Goal: Task Accomplishment & Management: Complete application form

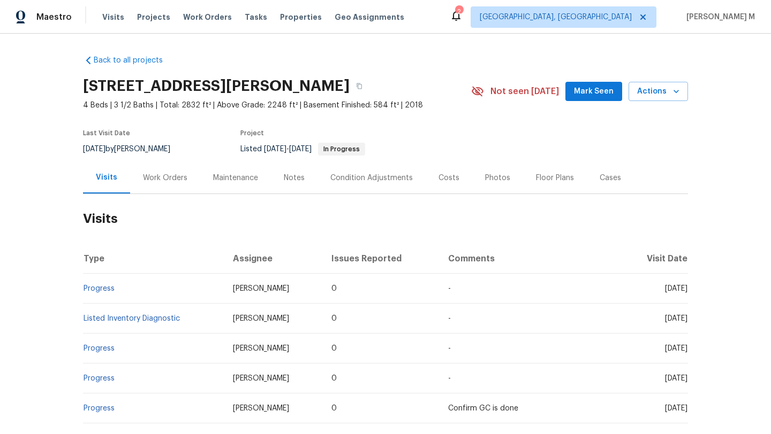
drag, startPoint x: 638, startPoint y: 289, endPoint x: 663, endPoint y: 289, distance: 24.6
click at [665, 289] on span "[DATE]" at bounding box center [676, 288] width 22 height 7
copy span "[DATE]"
click at [148, 185] on div "Work Orders" at bounding box center [165, 178] width 70 height 32
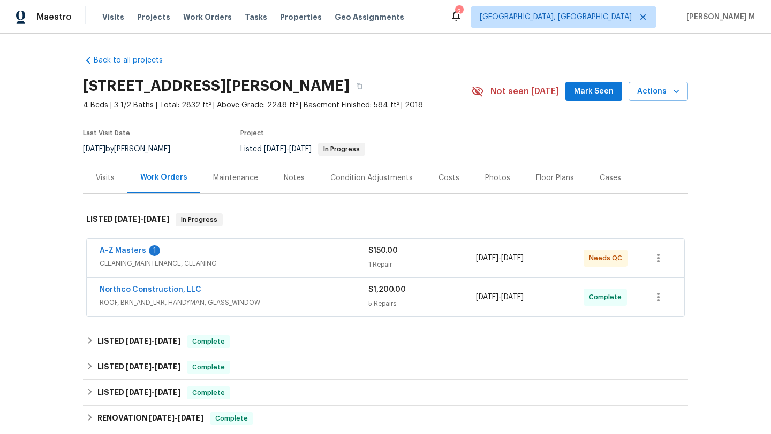
click at [272, 254] on div "A-Z Masters 1" at bounding box center [234, 252] width 269 height 13
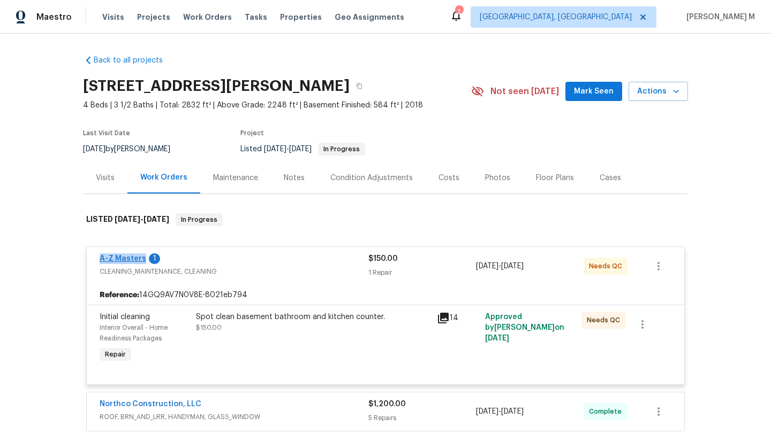
copy link "A-Z Masters"
drag, startPoint x: 90, startPoint y: 260, endPoint x: 137, endPoint y: 261, distance: 47.1
click at [137, 261] on div "A-Z Masters 1 CLEANING_MAINTENANCE, CLEANING $150.00 1 Repair [DATE] - [DATE] N…" at bounding box center [385, 266] width 597 height 39
drag, startPoint x: 583, startPoint y: 267, endPoint x: 614, endPoint y: 268, distance: 30.5
click at [614, 268] on div "Needs QC" at bounding box center [605, 266] width 44 height 17
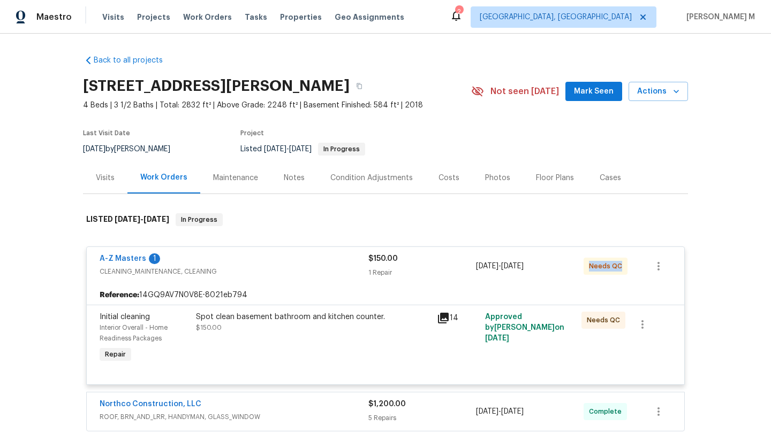
copy span "Needs QC"
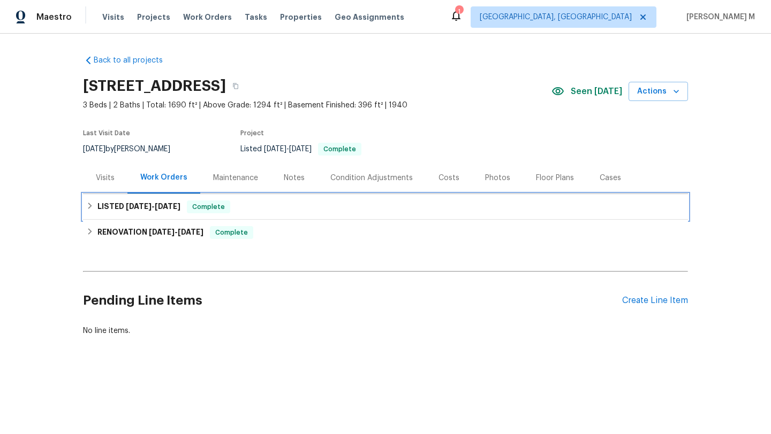
click at [89, 194] on div "LISTED 9/3/25 - 9/4/25 Complete" at bounding box center [385, 207] width 605 height 26
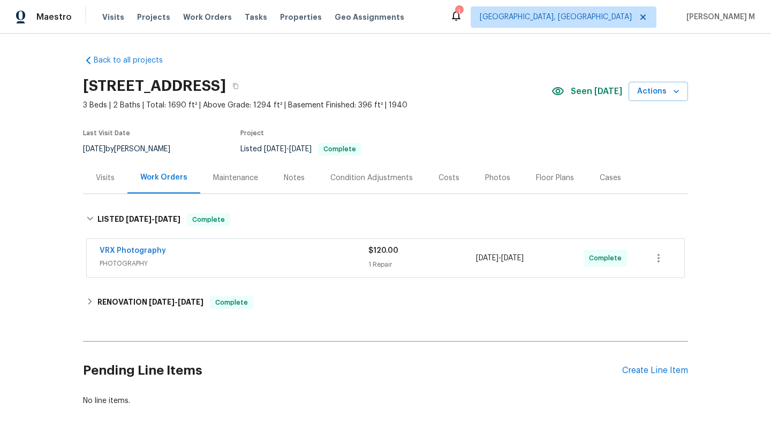
click at [100, 187] on div "Visits" at bounding box center [105, 178] width 44 height 32
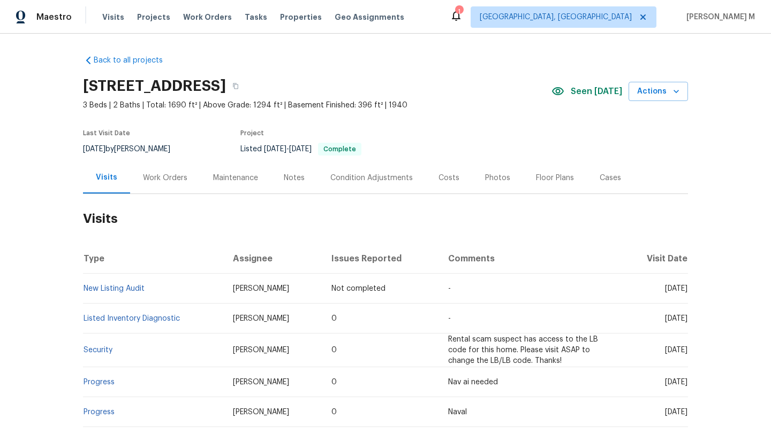
drag, startPoint x: 641, startPoint y: 291, endPoint x: 663, endPoint y: 291, distance: 21.9
click at [665, 291] on span "Thu, Sep 18 2025" at bounding box center [676, 288] width 22 height 7
copy span "Sep 18"
click at [169, 186] on div "Work Orders" at bounding box center [165, 178] width 70 height 32
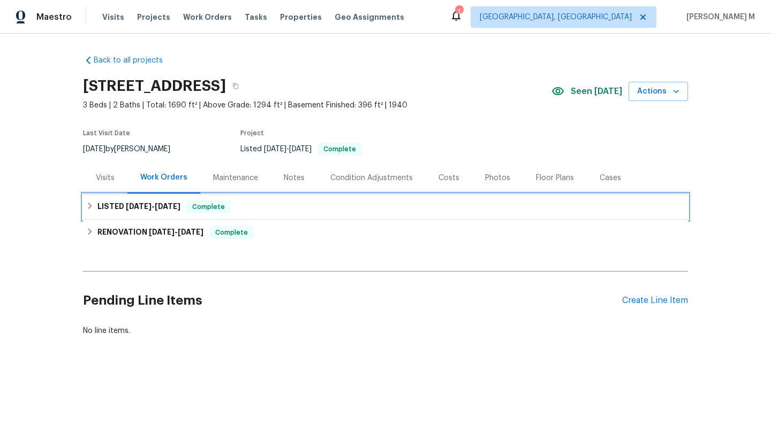
click at [138, 208] on span "9/3/25" at bounding box center [139, 206] width 26 height 7
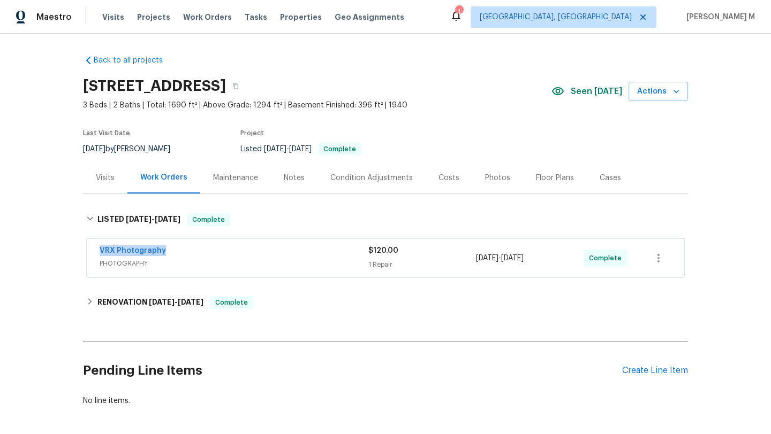
drag, startPoint x: 87, startPoint y: 252, endPoint x: 205, endPoint y: 252, distance: 118.8
click at [206, 252] on div "VRX Photography PHOTOGRAPHY $120.00 1 Repair 9/3/2025 - 9/4/2025 Complete" at bounding box center [385, 258] width 597 height 39
copy link "VRX Photography"
drag, startPoint x: 472, startPoint y: 258, endPoint x: 559, endPoint y: 257, distance: 87.2
click at [560, 257] on div "9/3/2025 - 9/4/2025" at bounding box center [530, 259] width 108 height 26
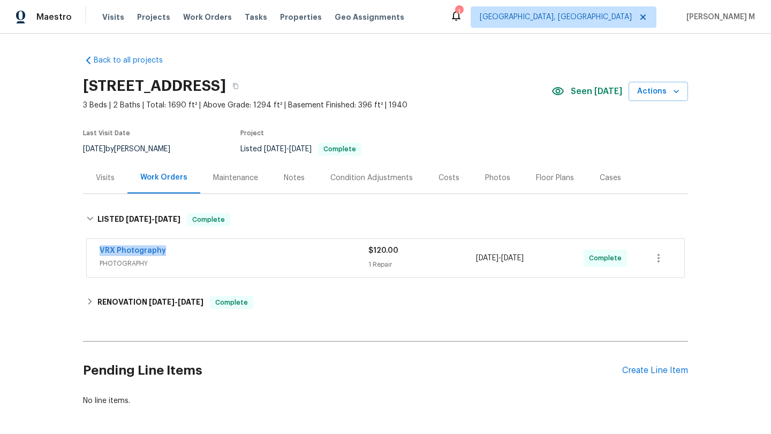
copy span "9/3/2025 - 9/4/2025"
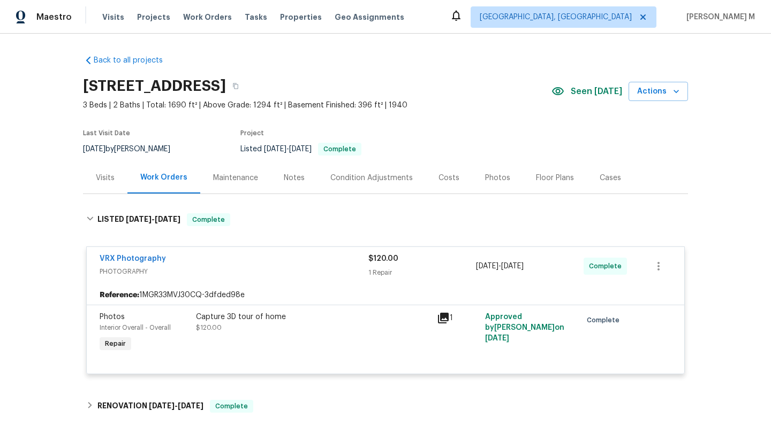
click at [102, 181] on div "Visits" at bounding box center [105, 178] width 19 height 11
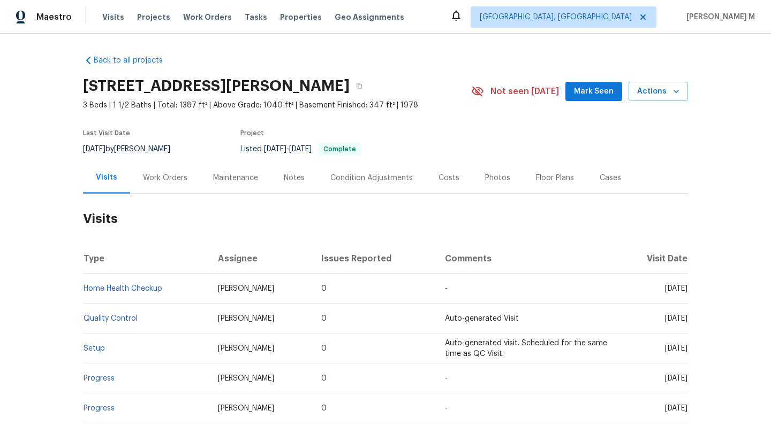
drag, startPoint x: 640, startPoint y: 288, endPoint x: 670, endPoint y: 288, distance: 30.0
click at [670, 288] on span "Mon, Sep 15 2025" at bounding box center [676, 288] width 22 height 7
copy span "Sep 15 2"
click at [173, 180] on div "Work Orders" at bounding box center [165, 178] width 44 height 11
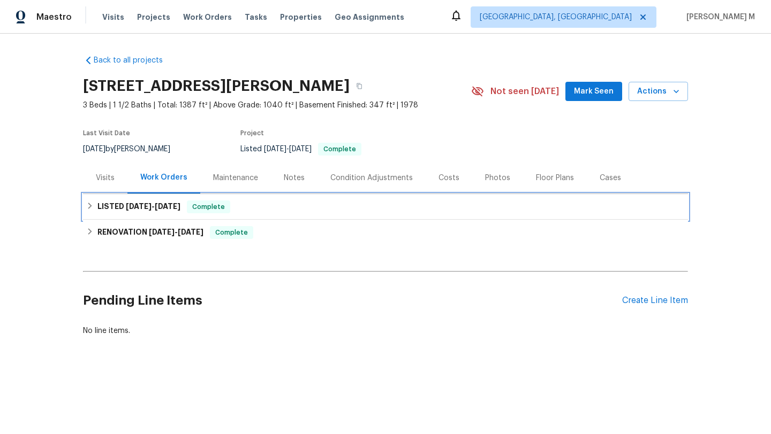
click at [162, 203] on span "9/4/25" at bounding box center [168, 206] width 26 height 7
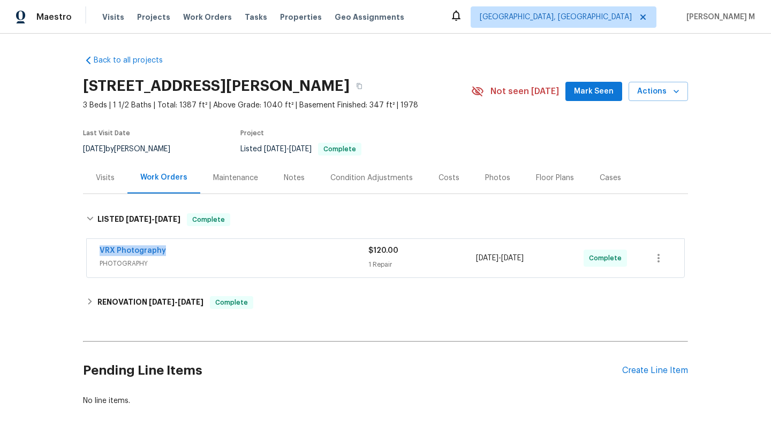
copy link "VRX Photography"
drag, startPoint x: 89, startPoint y: 250, endPoint x: 162, endPoint y: 250, distance: 72.8
click at [162, 250] on div "VRX Photography PHOTOGRAPHY $120.00 1 Repair 9/3/2025 - 9/4/2025 Complete" at bounding box center [385, 258] width 597 height 39
copy link "VRX Photography"
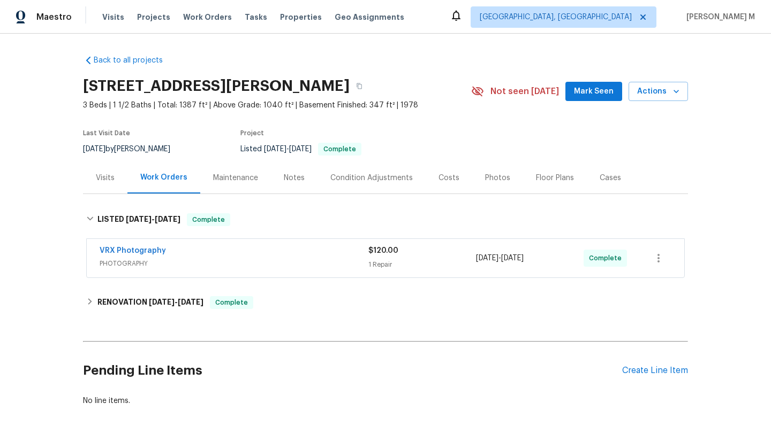
drag, startPoint x: 471, startPoint y: 259, endPoint x: 407, endPoint y: 246, distance: 65.6
click at [408, 246] on div "$120.00 1 Repair" at bounding box center [422, 259] width 108 height 26
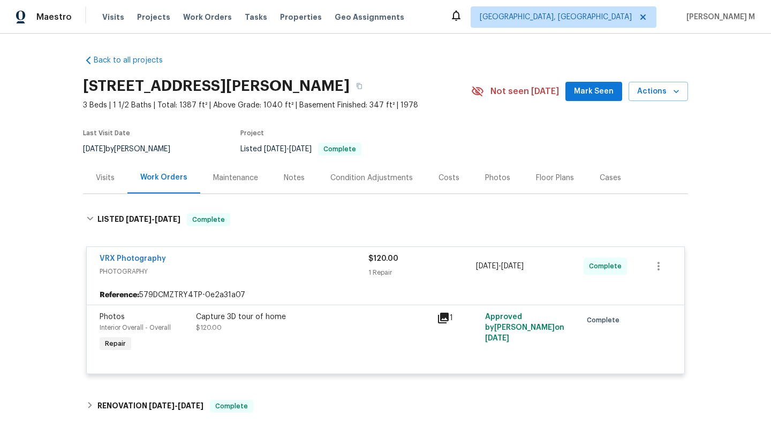
copy span "9/3/2025 - 9/4/2025"
drag, startPoint x: 472, startPoint y: 268, endPoint x: 544, endPoint y: 270, distance: 71.7
click at [544, 270] on div "9/3/2025 - 9/4/2025" at bounding box center [530, 267] width 108 height 26
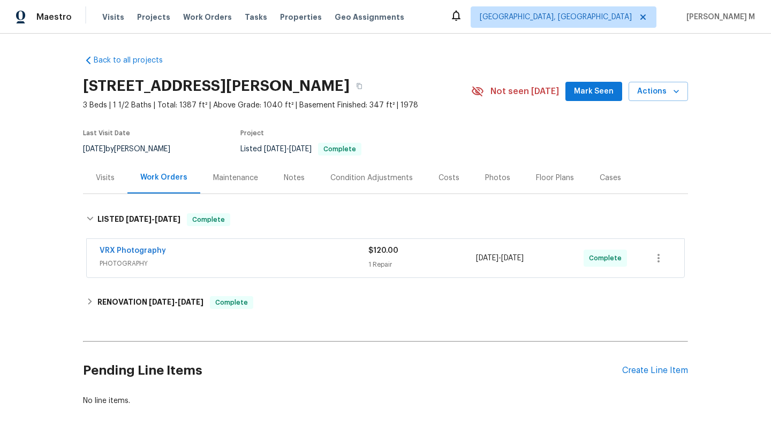
click at [599, 180] on div "Cases" at bounding box center [609, 178] width 21 height 11
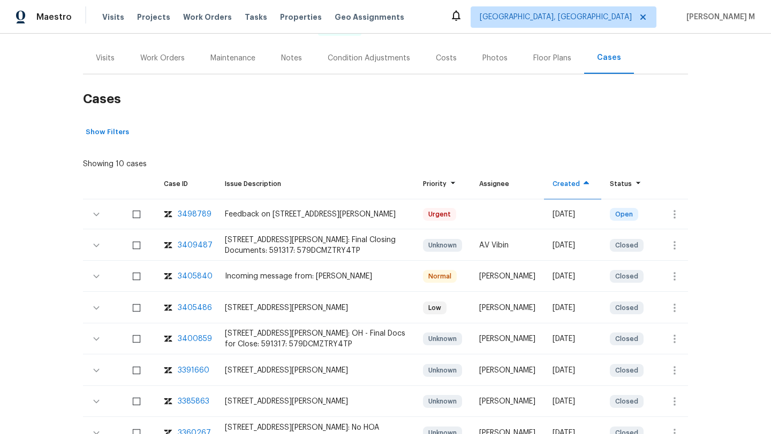
scroll to position [127, 0]
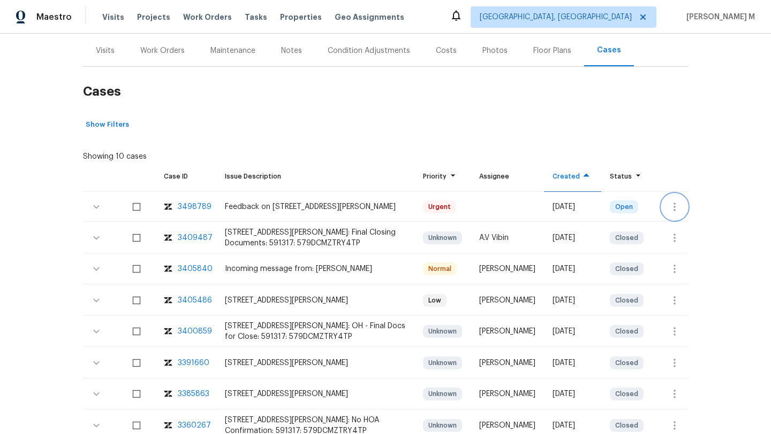
click at [674, 204] on icon "button" at bounding box center [674, 207] width 13 height 13
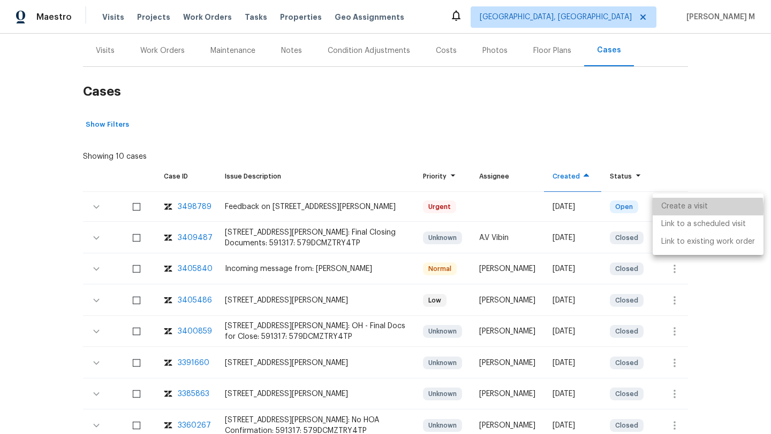
click at [674, 209] on li "Create a visit" at bounding box center [707, 207] width 111 height 18
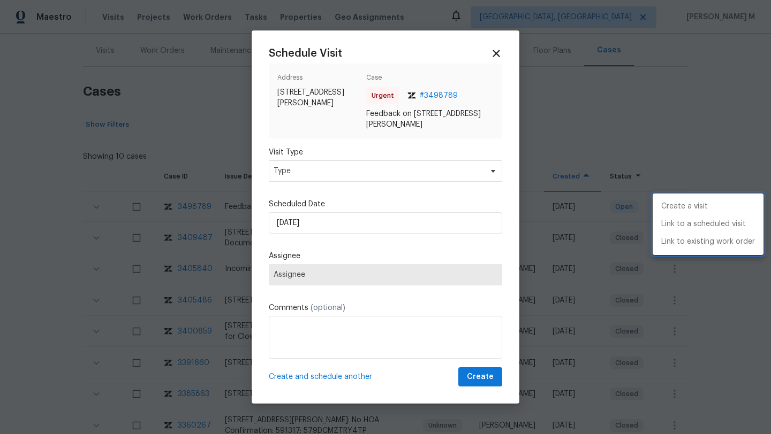
click at [413, 173] on div at bounding box center [385, 217] width 771 height 434
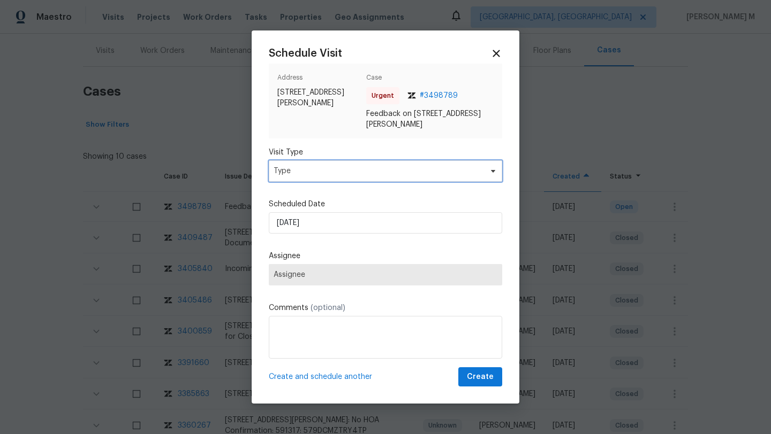
click at [413, 173] on span "Type" at bounding box center [377, 171] width 208 height 11
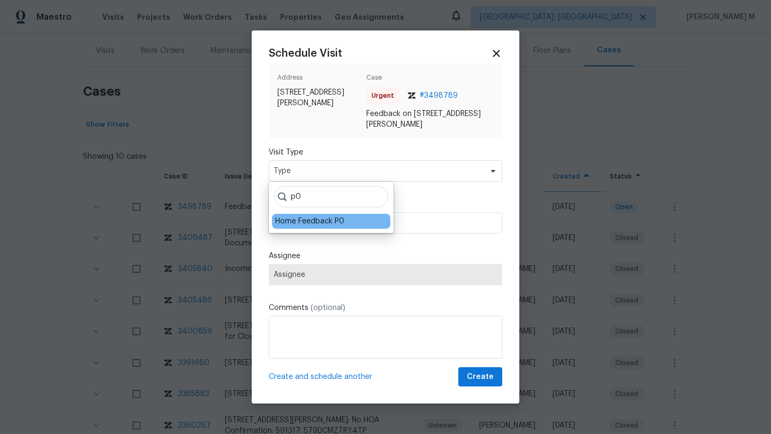
type input "p0"
click at [308, 227] on div "Home Feedback P0" at bounding box center [331, 221] width 118 height 15
click at [316, 222] on div "Home Feedback P0" at bounding box center [309, 221] width 69 height 11
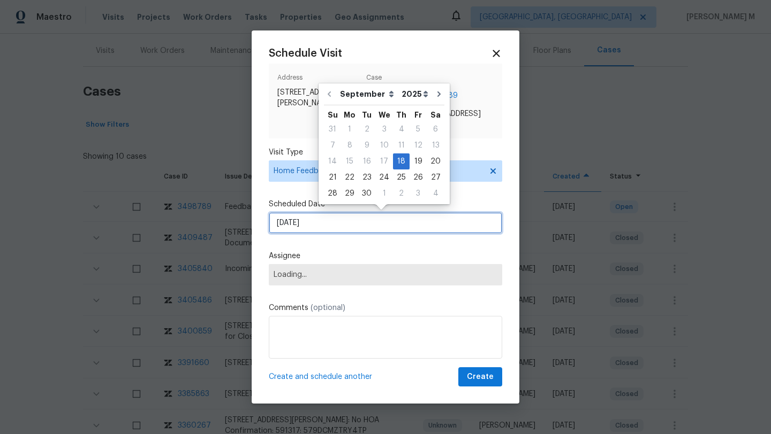
click at [316, 224] on input "18/09/2025" at bounding box center [385, 222] width 233 height 21
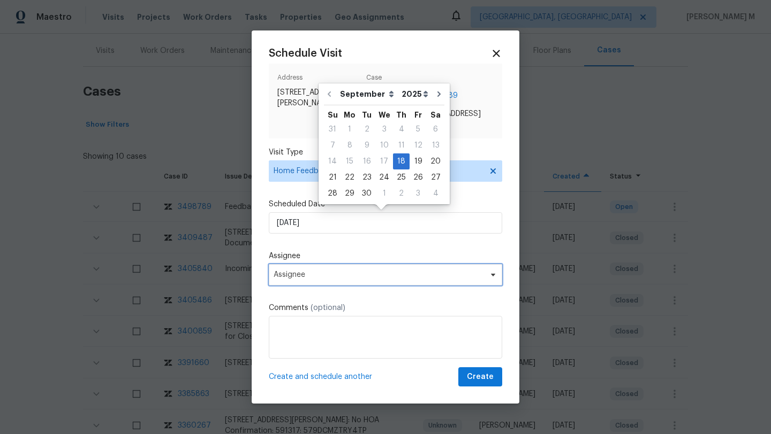
click at [333, 269] on span "Assignee" at bounding box center [385, 274] width 233 height 21
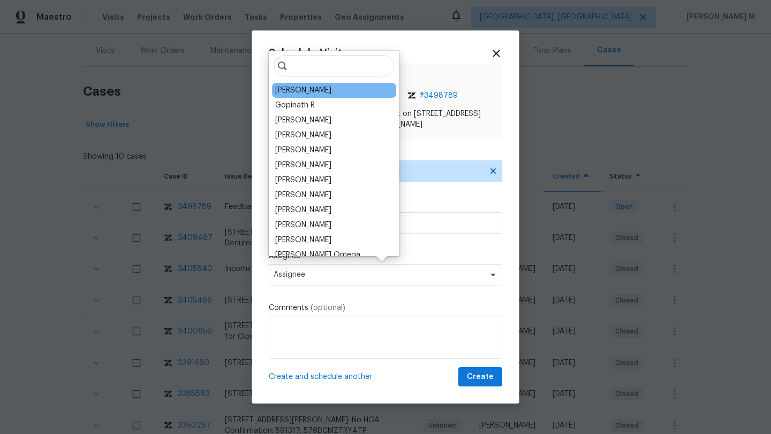
click at [304, 91] on div "Alison Brice" at bounding box center [303, 90] width 56 height 11
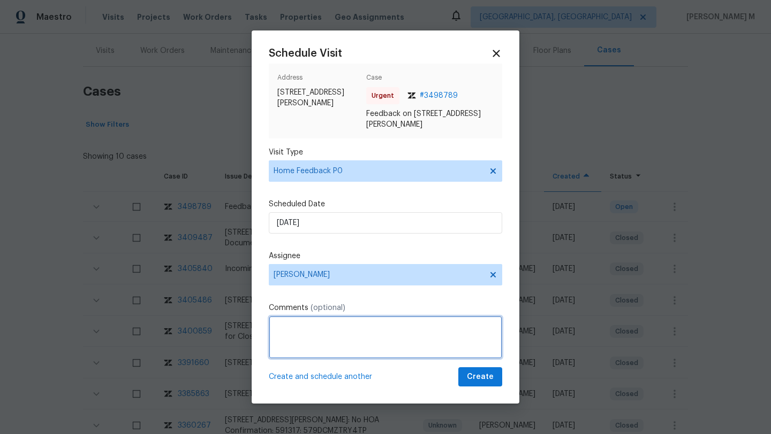
click at [375, 329] on textarea at bounding box center [385, 337] width 233 height 43
paste textarea "Strong odor of sewage when we first entered Home-is much stronger in the baseme…"
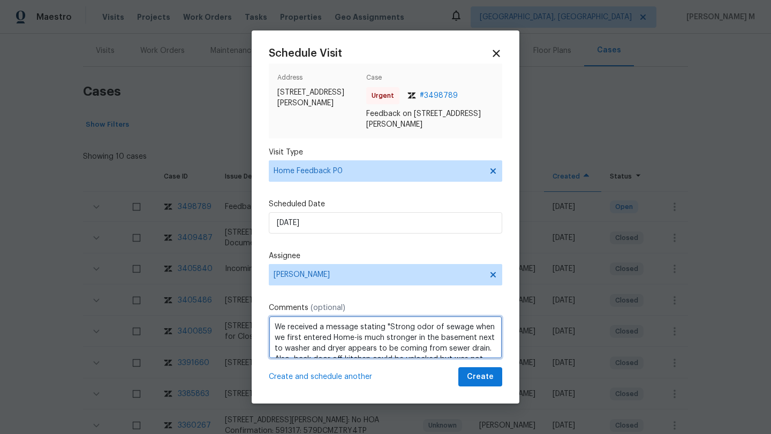
scroll to position [16, 0]
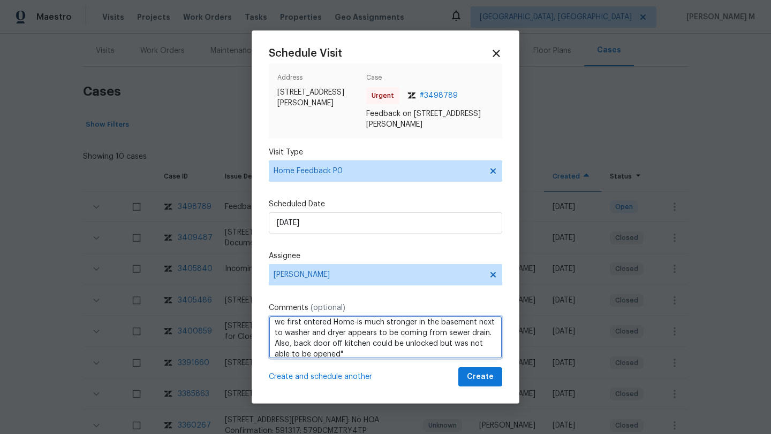
paste textarea "Kindly complete the visit and update if any WO needs to be created. Thank you"
type textarea "We received a message stating "Strong odor of sewage when we first entered Home…"
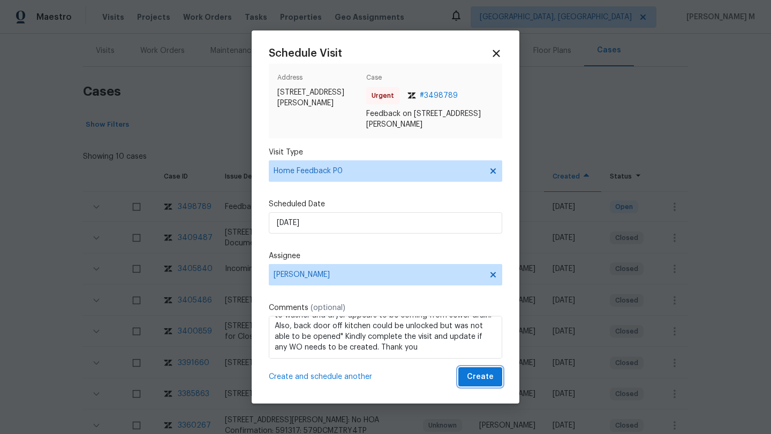
click at [467, 377] on span "Create" at bounding box center [480, 377] width 27 height 13
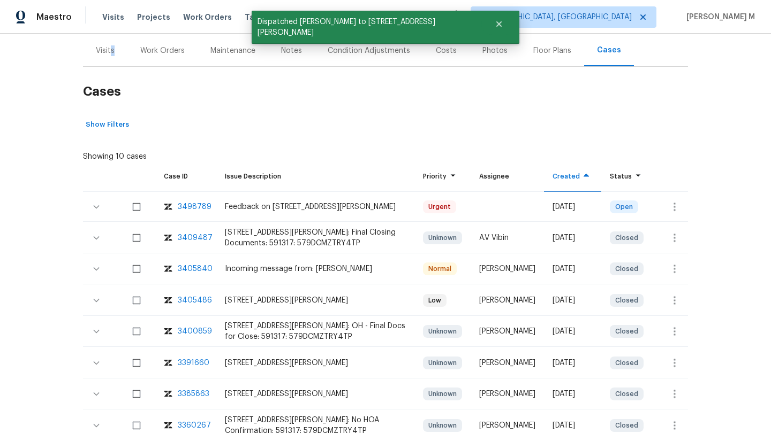
click at [106, 55] on div "Visits" at bounding box center [105, 51] width 44 height 32
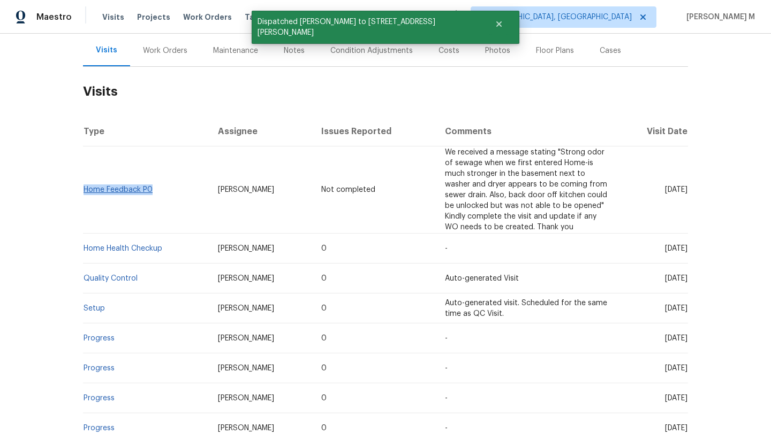
drag, startPoint x: 150, startPoint y: 193, endPoint x: 81, endPoint y: 192, distance: 69.0
click at [83, 192] on td "Home Feedback P0" at bounding box center [146, 190] width 126 height 87
copy link "Home Feedback P0"
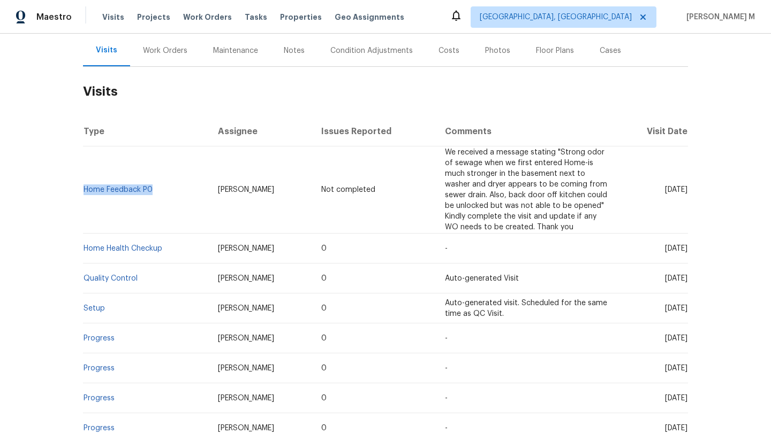
copy link "Home Feedback P0"
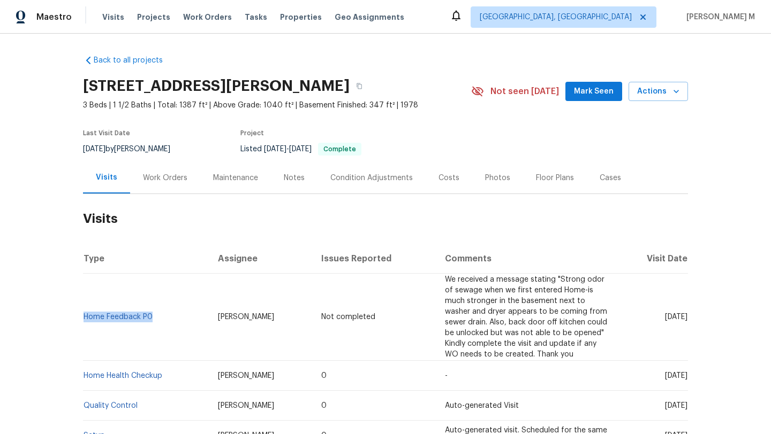
drag, startPoint x: 640, startPoint y: 316, endPoint x: 662, endPoint y: 319, distance: 22.1
click at [665, 319] on span "Thu, Sep 18 2025" at bounding box center [676, 317] width 22 height 7
copy span "Sep 18"
drag, startPoint x: 212, startPoint y: 319, endPoint x: 261, endPoint y: 319, distance: 49.2
click at [261, 319] on td "Alison Brice" at bounding box center [261, 317] width 104 height 87
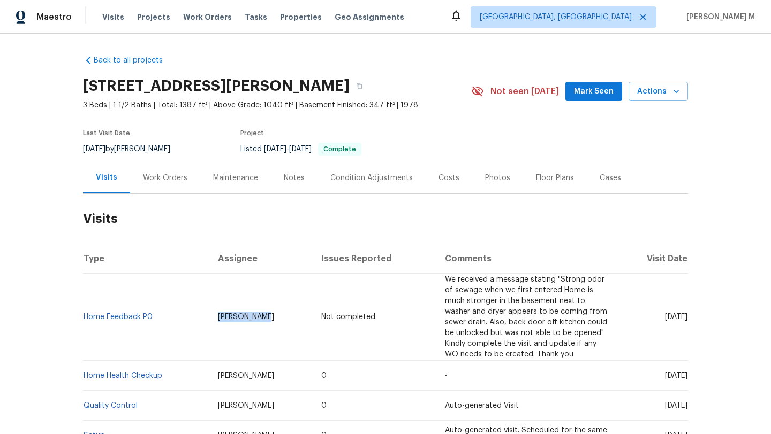
copy span "Alison Brice"
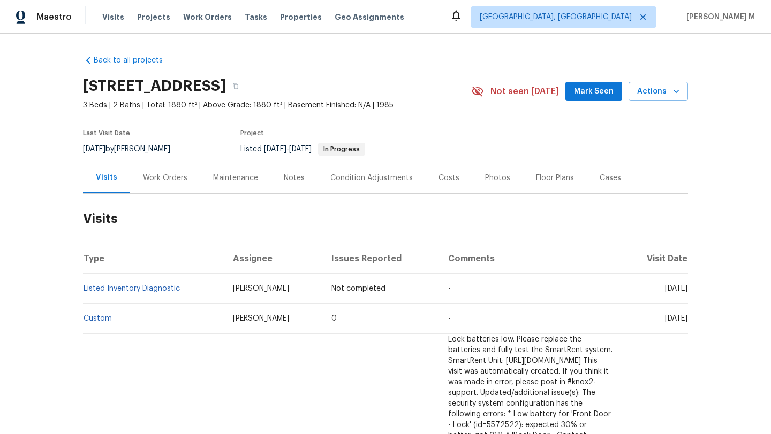
click at [182, 193] on div "Work Orders" at bounding box center [165, 178] width 70 height 32
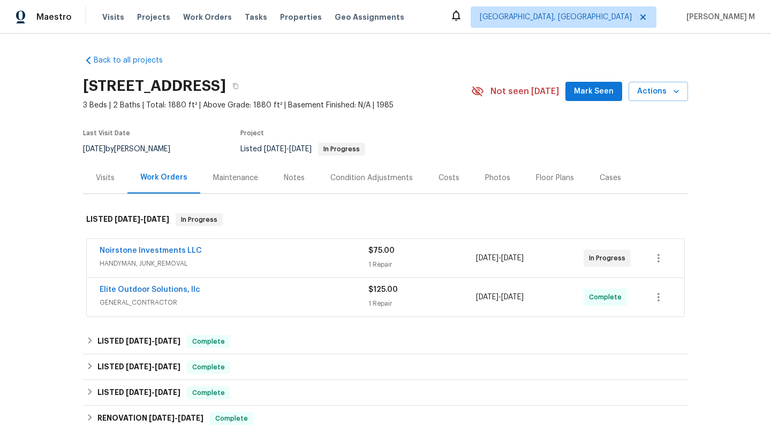
click at [209, 249] on div "Noirstone Investments LLC" at bounding box center [234, 252] width 269 height 13
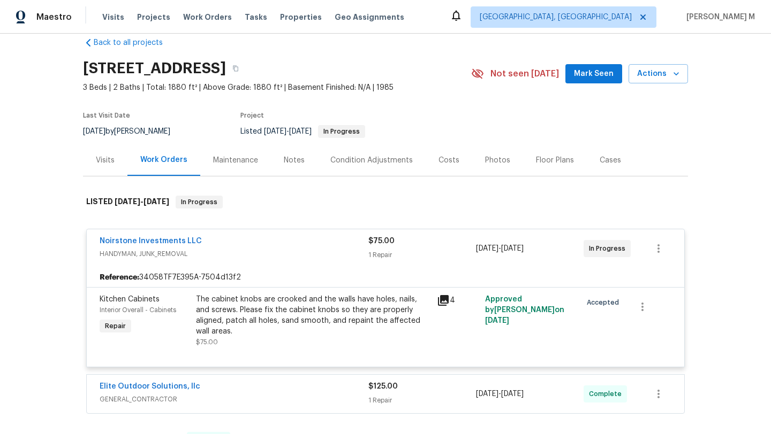
scroll to position [20, 0]
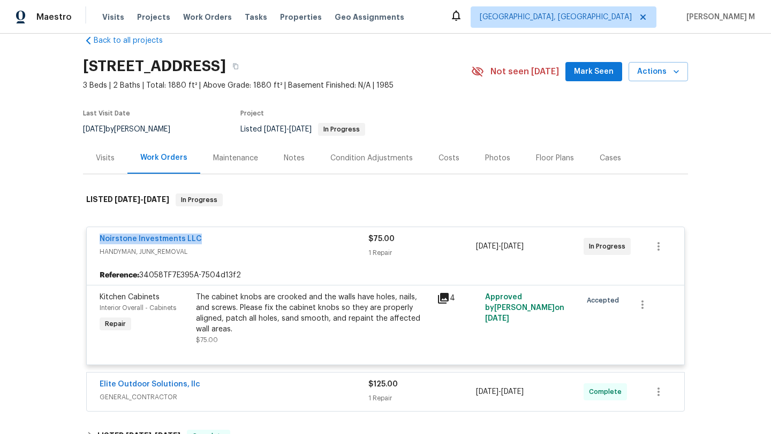
drag, startPoint x: 87, startPoint y: 240, endPoint x: 212, endPoint y: 238, distance: 125.2
click at [212, 238] on div "Noirstone Investments LLC HANDYMAN, JUNK_REMOVAL $75.00 1 Repair 9/2/2025 - 9/4…" at bounding box center [385, 246] width 597 height 39
copy link "Noirstone Investments LLC"
click at [101, 164] on div "Visits" at bounding box center [105, 158] width 44 height 32
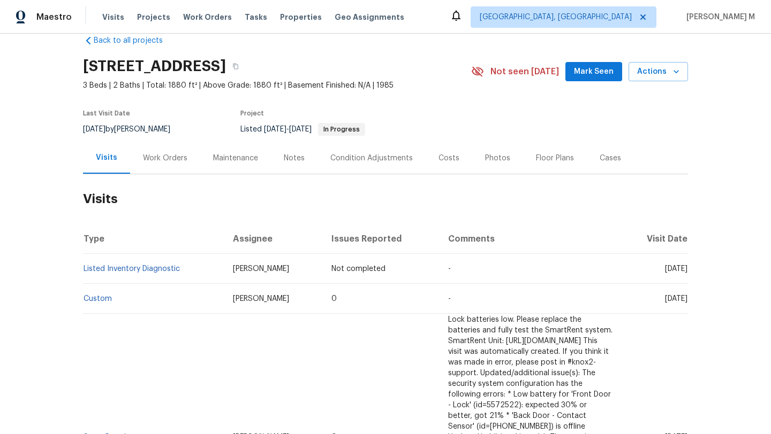
click at [178, 158] on div "Work Orders" at bounding box center [165, 158] width 44 height 11
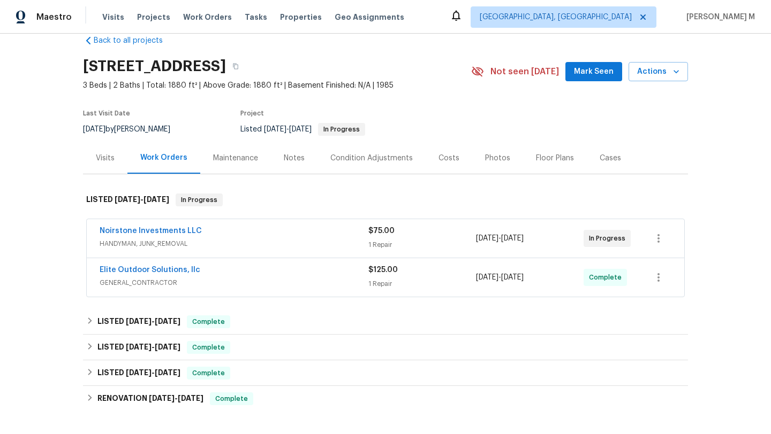
click at [254, 283] on span "GENERAL_CONTRACTOR" at bounding box center [234, 283] width 269 height 11
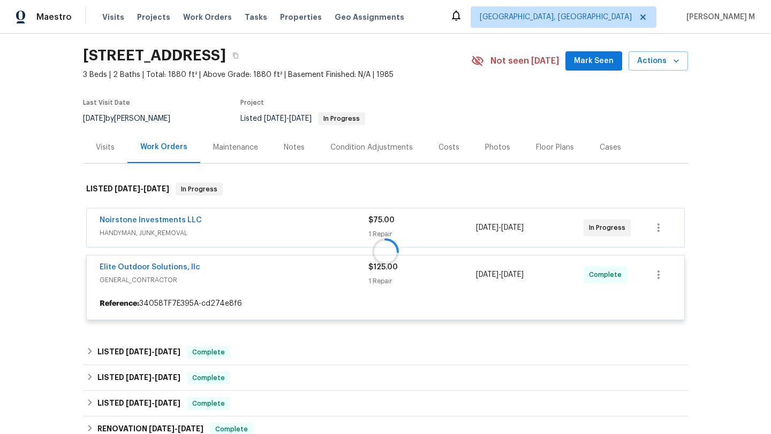
scroll to position [31, 0]
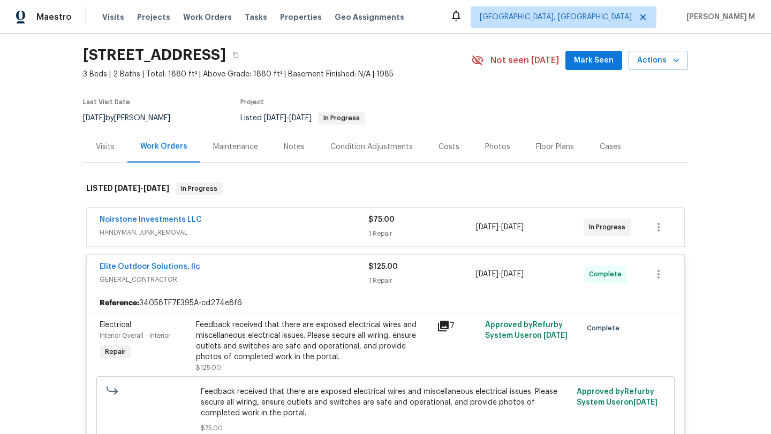
click at [115, 155] on div "Visits" at bounding box center [105, 147] width 44 height 32
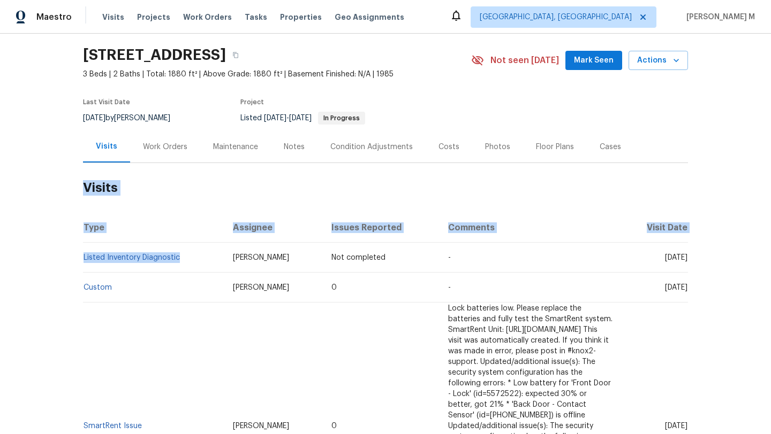
drag, startPoint x: 180, startPoint y: 260, endPoint x: 78, endPoint y: 259, distance: 101.7
click at [78, 259] on div "Back to all projects 4127 Bon Rea Dr, Charlotte, NC 28226 3 Beds | 2 Baths | To…" at bounding box center [385, 234] width 771 height 401
copy section "Visits Type Assignee Issues Reported Comments Visit Date Listed Inventory Diagn…"
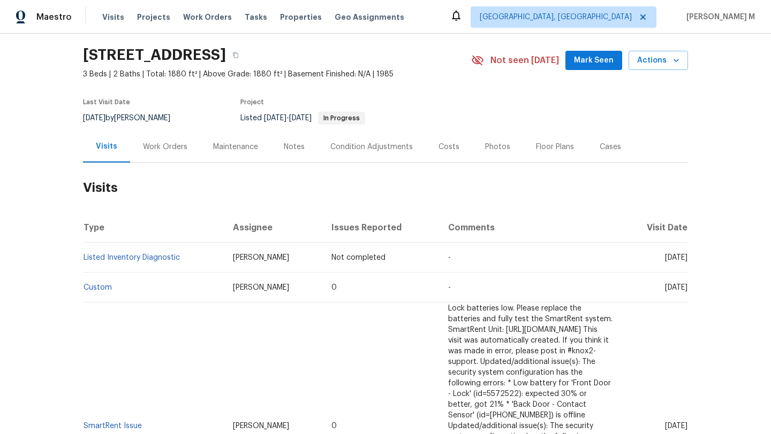
click at [54, 277] on div "Back to all projects 4127 Bon Rea Dr, Charlotte, NC 28226 3 Beds | 2 Baths | To…" at bounding box center [385, 234] width 771 height 401
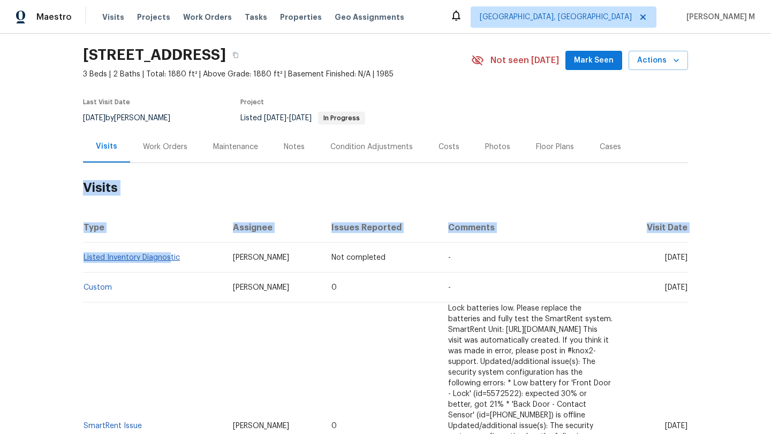
drag, startPoint x: 83, startPoint y: 261, endPoint x: 167, endPoint y: 261, distance: 83.5
click at [167, 261] on div "Back to all projects 4127 Bon Rea Dr, Charlotte, NC 28226 3 Beds | 2 Baths | To…" at bounding box center [385, 234] width 771 height 401
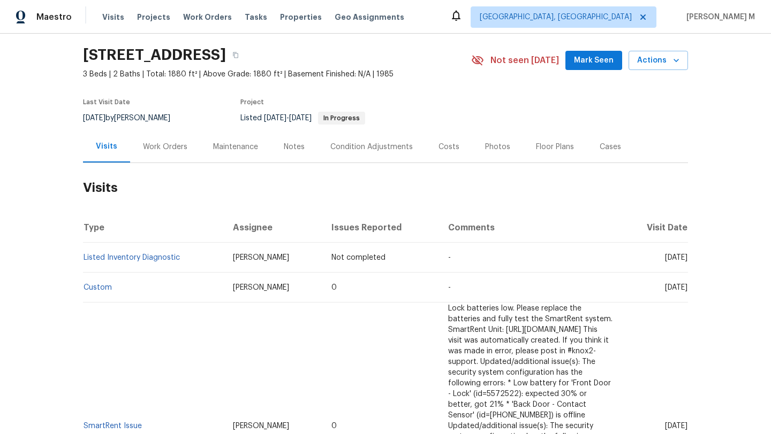
click at [177, 267] on td "Listed Inventory Diagnostic" at bounding box center [153, 258] width 141 height 30
drag, startPoint x: 151, startPoint y: 264, endPoint x: 90, endPoint y: 237, distance: 66.1
click at [83, 259] on td "Listed Inventory Diagnostic" at bounding box center [153, 258] width 141 height 30
copy link "Listed Inventory Diagnostic"
